Goal: Use online tool/utility: Utilize a website feature to perform a specific function

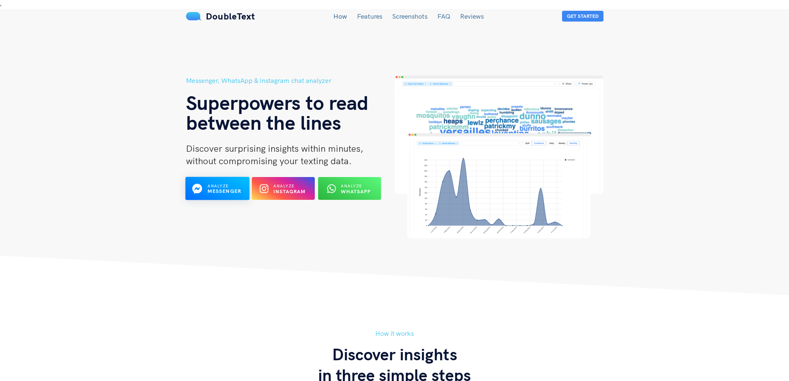
click at [214, 188] on b "Messenger" at bounding box center [224, 191] width 34 height 6
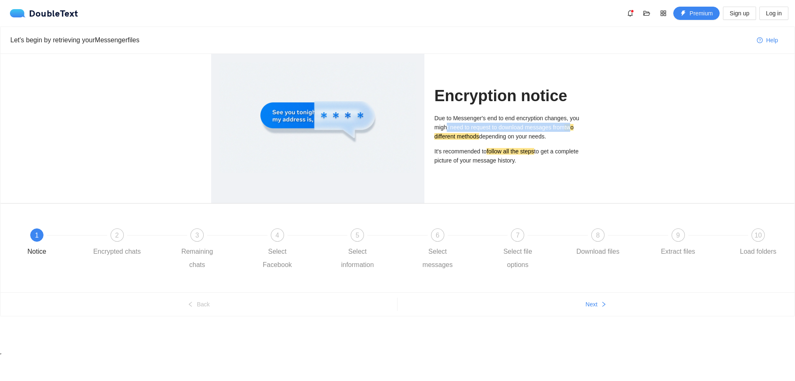
drag, startPoint x: 446, startPoint y: 127, endPoint x: 581, endPoint y: 130, distance: 135.4
click at [575, 129] on p "Due to Messenger's end to end encryption changes, you might need to request to …" at bounding box center [508, 126] width 149 height 27
click at [609, 130] on div "Encryption notice Due to Messenger's end to end encryption changes, you might n…" at bounding box center [397, 128] width 794 height 149
click at [101, 41] on div "Let's begin by retrieving your Messenger files" at bounding box center [380, 40] width 740 height 10
click at [266, 110] on div at bounding box center [317, 117] width 197 height 111
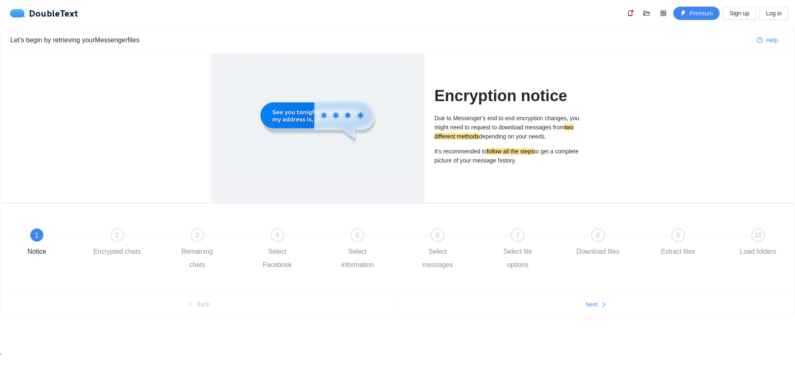
drag, startPoint x: 363, startPoint y: 117, endPoint x: 415, endPoint y: 118, distance: 51.4
click at [371, 117] on div at bounding box center [317, 117] width 197 height 111
drag, startPoint x: 461, startPoint y: 148, endPoint x: 520, endPoint y: 143, distance: 59.0
click at [462, 147] on p "It's recommended to follow all the steps to get a complete picture of your mess…" at bounding box center [508, 156] width 149 height 18
drag, startPoint x: 520, startPoint y: 143, endPoint x: 526, endPoint y: 143, distance: 6.2
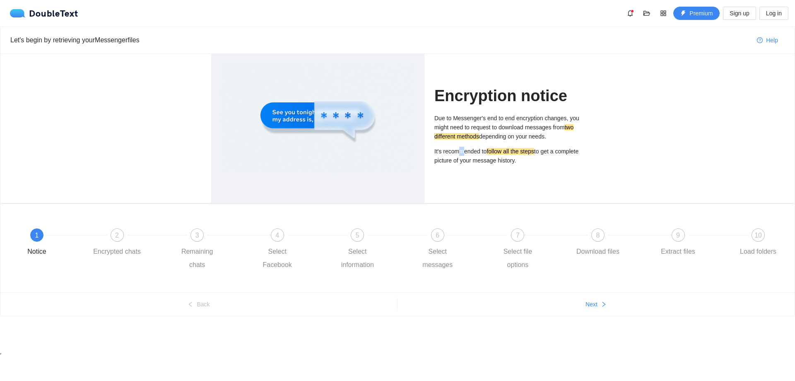
click at [525, 143] on div "Due to Messenger's end to end encryption changes, you might need to request to …" at bounding box center [508, 138] width 149 height 51
click at [536, 143] on div "Due to Messenger's end to end encryption changes, you might need to request to …" at bounding box center [508, 138] width 149 height 51
click at [36, 236] on span "1" at bounding box center [37, 234] width 4 height 7
click at [594, 305] on span "Next" at bounding box center [592, 303] width 12 height 9
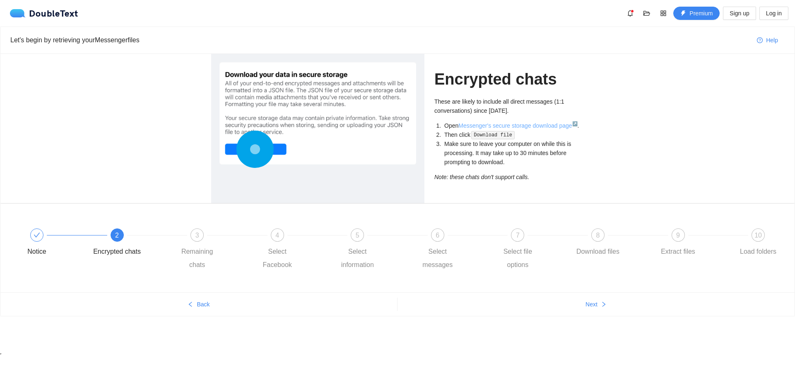
click at [513, 125] on link "Messenger's secure storage download page ↗" at bounding box center [517, 125] width 119 height 7
click at [581, 302] on button "Next" at bounding box center [596, 303] width 397 height 13
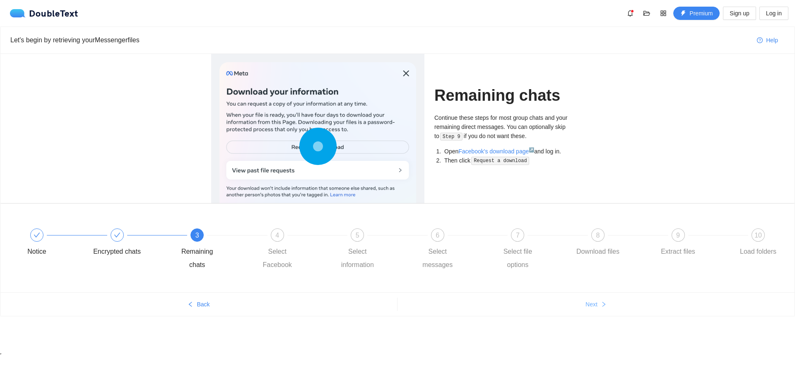
click at [595, 301] on span "Next" at bounding box center [592, 303] width 12 height 9
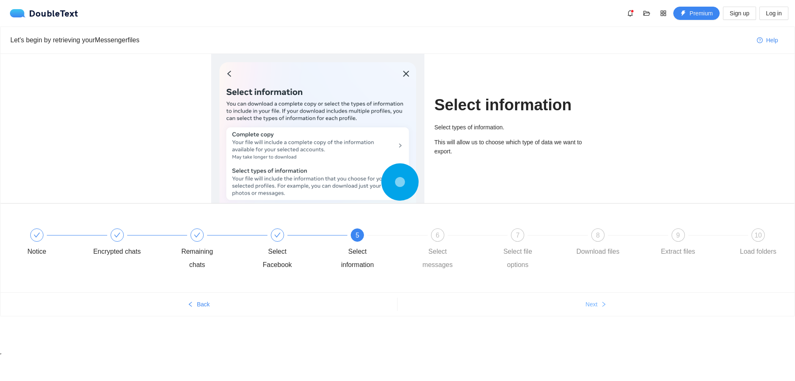
click at [595, 301] on span "Next" at bounding box center [592, 303] width 12 height 9
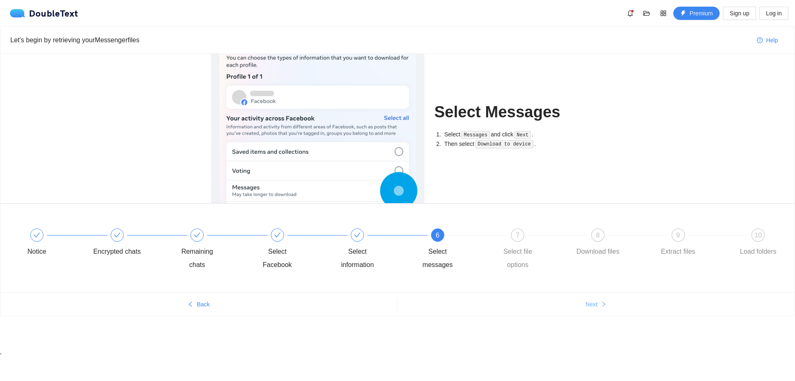
click at [595, 301] on span "Next" at bounding box center [592, 303] width 12 height 9
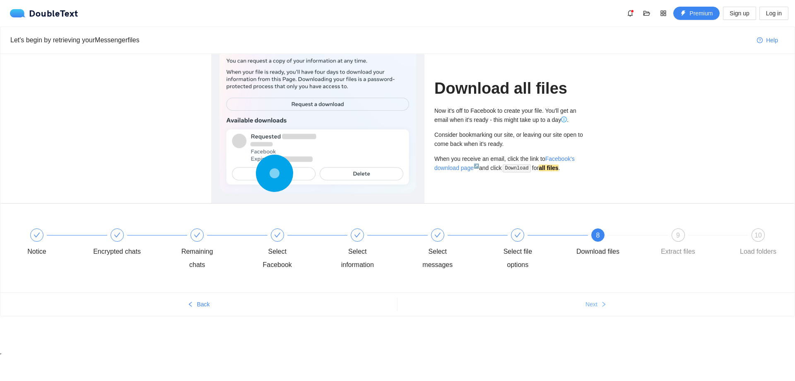
click at [595, 301] on span "Next" at bounding box center [592, 303] width 12 height 9
click at [599, 301] on button "Next" at bounding box center [596, 303] width 397 height 13
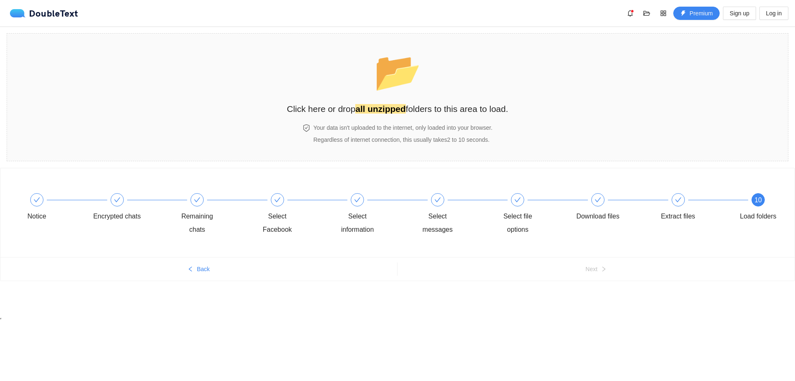
click at [600, 301] on div "Notice Encrypted chats Remaining chats Select Facebook Select information Selec…" at bounding box center [397, 240] width 795 height 145
click at [195, 270] on button "Back" at bounding box center [198, 268] width 397 height 13
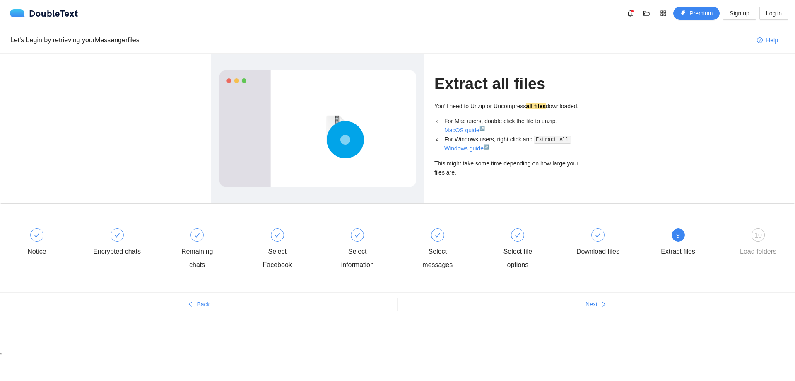
click at [540, 139] on code "Extract All" at bounding box center [552, 139] width 37 height 8
click at [590, 306] on span "Next" at bounding box center [592, 303] width 12 height 9
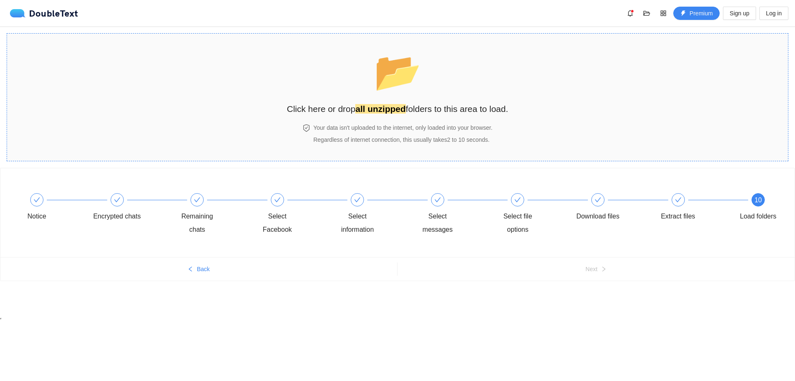
click at [380, 89] on span "📂" at bounding box center [398, 72] width 48 height 42
click at [588, 202] on div "Download files" at bounding box center [614, 208] width 80 height 30
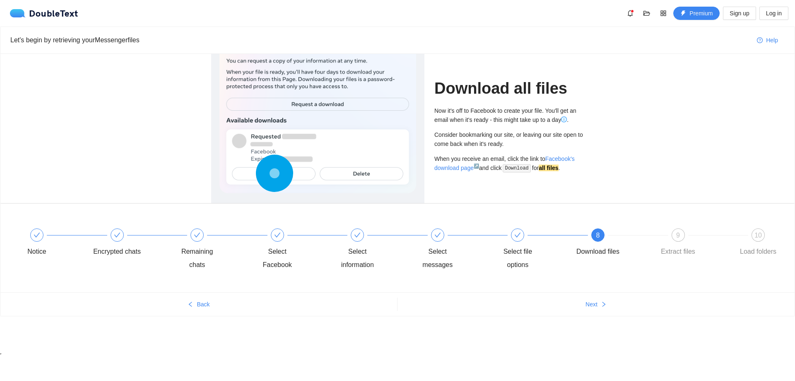
click at [354, 178] on div at bounding box center [317, 106] width 197 height 173
click at [250, 180] on div at bounding box center [317, 106] width 197 height 173
click at [50, 49] on div "Let's begin by retrieving your Messenger files" at bounding box center [380, 40] width 740 height 24
click at [599, 300] on button "Next" at bounding box center [596, 303] width 397 height 13
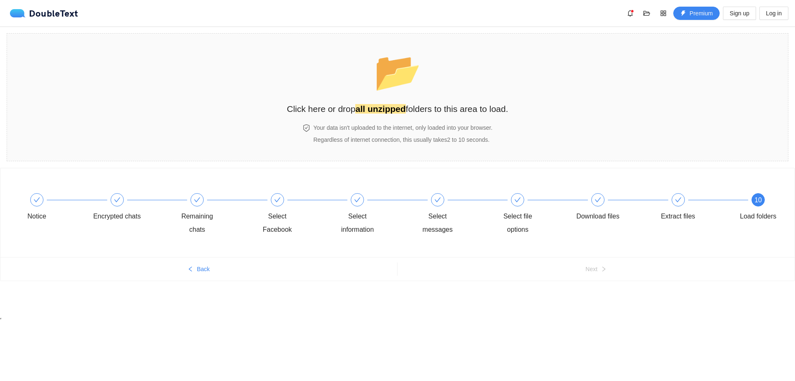
click at [599, 300] on div "Notice Encrypted chats Remaining chats Select Facebook Select information Selec…" at bounding box center [397, 240] width 795 height 145
click at [757, 202] on span "10" at bounding box center [757, 199] width 7 height 7
drag, startPoint x: 328, startPoint y: 140, endPoint x: 454, endPoint y: 152, distance: 126.0
click at [454, 152] on div "Your data isn't uploaded to the internet, only loaded into your browser. Regard…" at bounding box center [398, 137] width 222 height 29
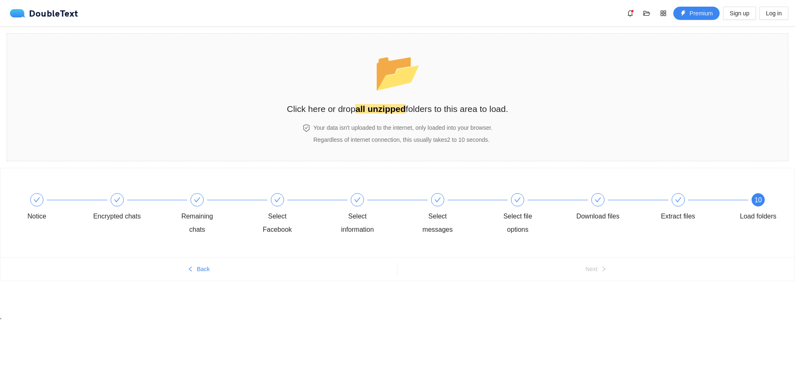
click at [769, 194] on div "10 Load folders" at bounding box center [758, 208] width 48 height 30
click at [761, 202] on span "10" at bounding box center [757, 199] width 7 height 7
click at [670, 201] on div "Extract files" at bounding box center [694, 208] width 80 height 30
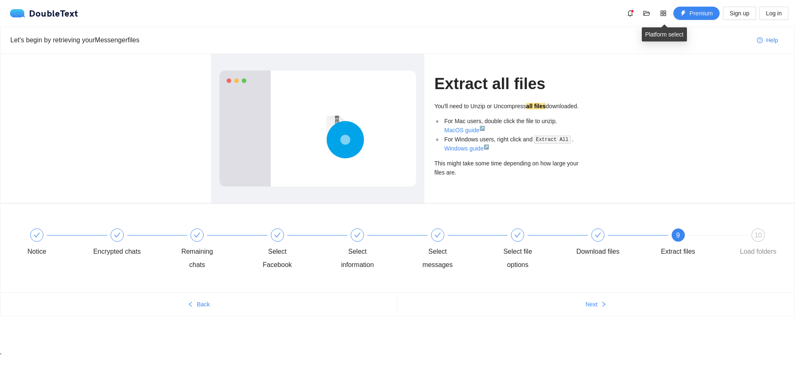
click at [639, 13] on div "Premium Sign up Log in" at bounding box center [706, 13] width 165 height 13
click at [650, 12] on icon "folder-open" at bounding box center [647, 13] width 7 height 7
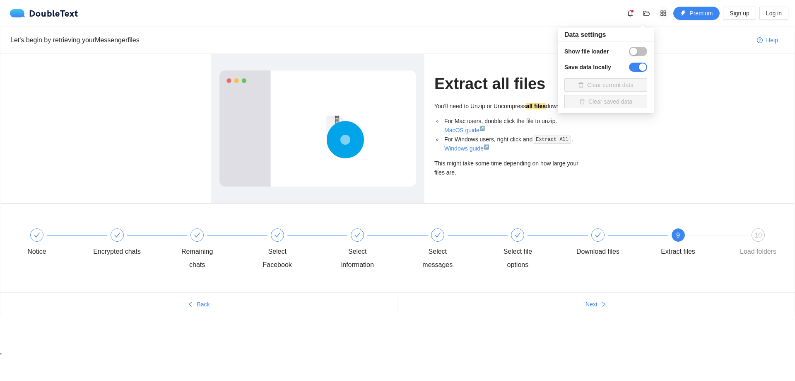
click at [660, 13] on icon "appstore" at bounding box center [663, 13] width 7 height 7
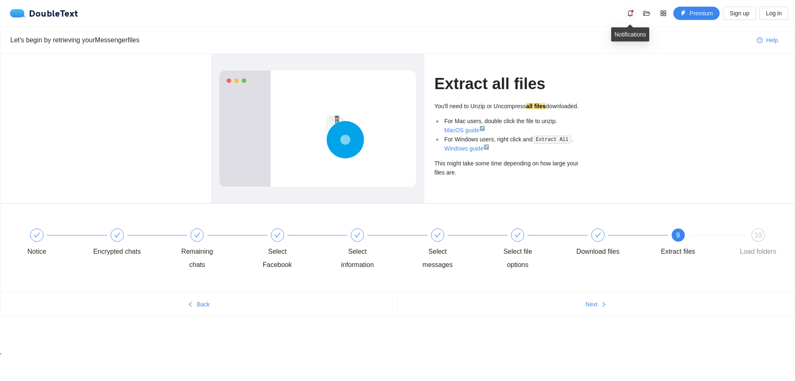
click at [633, 15] on icon "bell" at bounding box center [630, 13] width 5 height 7
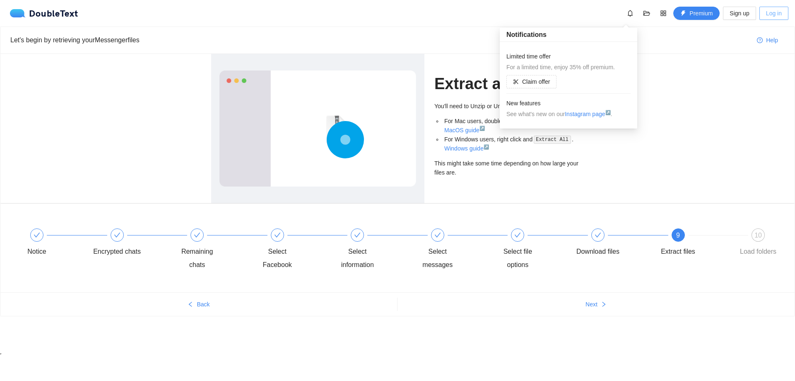
click at [774, 14] on span "Log in" at bounding box center [774, 13] width 16 height 9
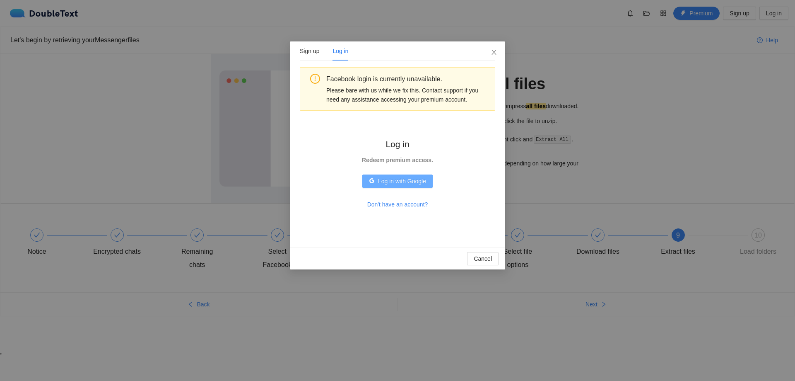
click at [423, 180] on span "Log in with Google" at bounding box center [402, 180] width 48 height 9
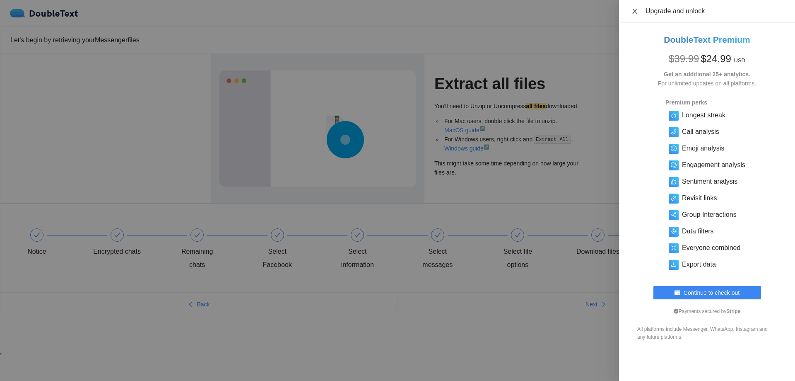
drag, startPoint x: 630, startPoint y: 14, endPoint x: 634, endPoint y: 7, distance: 8.4
click at [632, 10] on button "Close" at bounding box center [635, 11] width 12 height 8
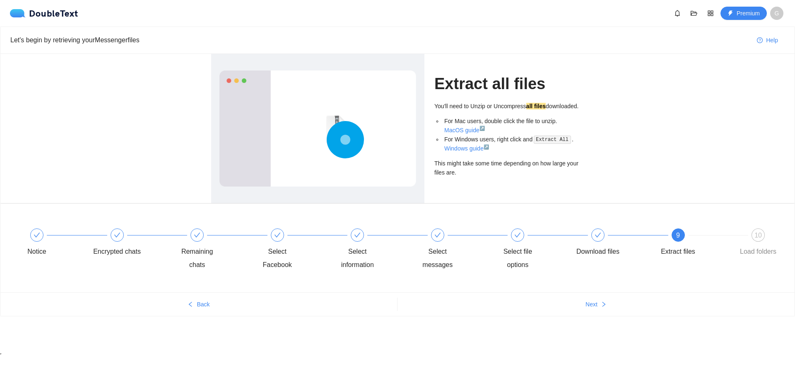
click at [604, 313] on ul "Back Next" at bounding box center [397, 304] width 794 height 24
click at [605, 309] on button "Next" at bounding box center [596, 303] width 397 height 13
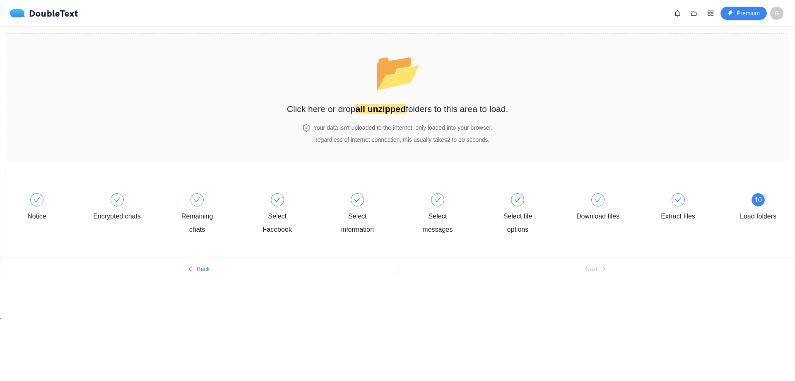
click at [596, 301] on div "Notice Encrypted chats Remaining chats Select Facebook Select information Selec…" at bounding box center [397, 240] width 795 height 145
click at [362, 128] on h4 "Your data isn't uploaded to the internet, only loaded into your browser." at bounding box center [402, 127] width 179 height 9
click at [425, 32] on div "📂 Click here or drop all unzipped folders to this area to load. Your data isn't…" at bounding box center [397, 97] width 795 height 141
click at [386, 90] on span "📂" at bounding box center [398, 72] width 48 height 42
